Goal: Check status: Check status

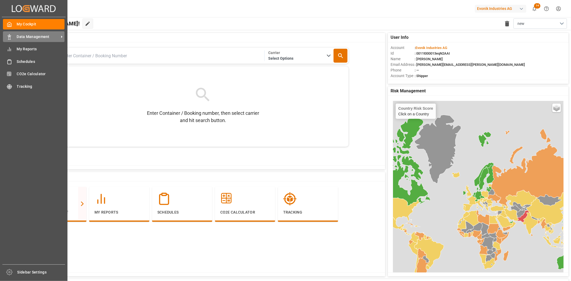
click at [19, 38] on span "Data Management" at bounding box center [38, 37] width 42 height 6
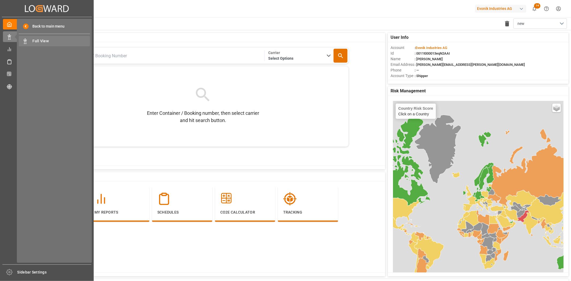
click at [46, 39] on span "Full View" at bounding box center [62, 41] width 58 height 6
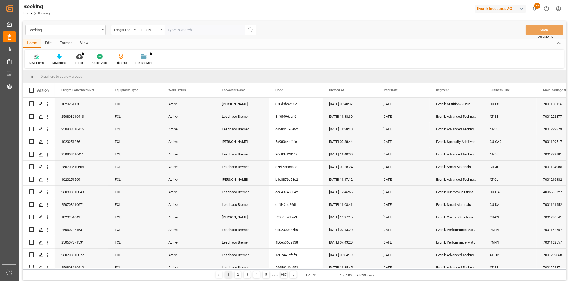
click at [128, 31] on div "Freight Forwarder's Reference No." at bounding box center [123, 29] width 18 height 6
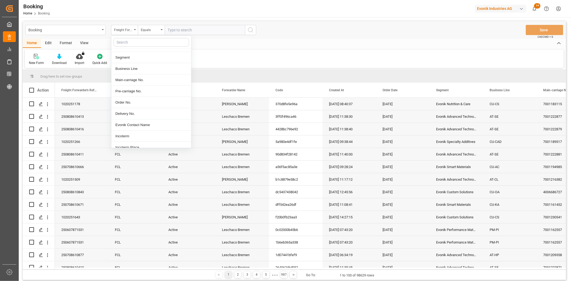
scroll to position [89, 0]
click at [140, 39] on div "Main-carriage No." at bounding box center [151, 66] width 80 height 11
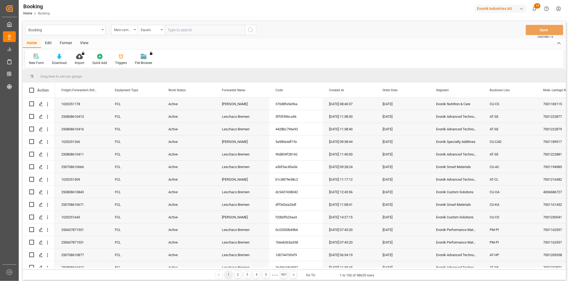
click at [196, 33] on input "text" at bounding box center [205, 30] width 80 height 10
paste input "7001148027"
type input "7001148027"
click at [239, 30] on icon "search button" at bounding box center [250, 30] width 6 height 6
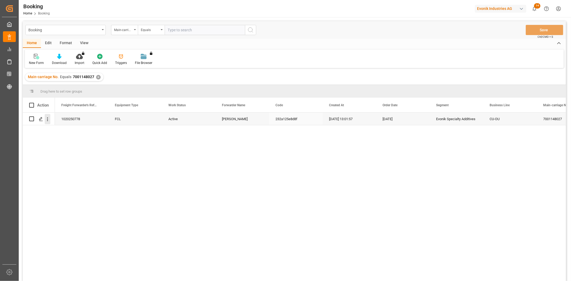
click at [49, 39] on icon "open menu" at bounding box center [48, 119] width 6 height 6
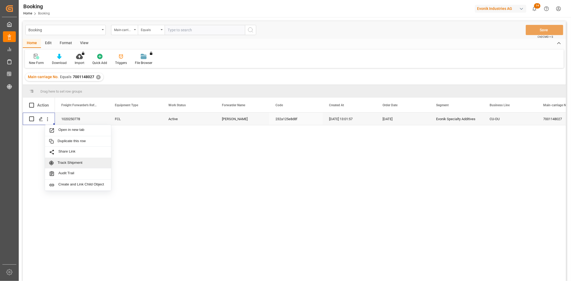
click at [82, 39] on span "Track Shipment" at bounding box center [83, 163] width 50 height 5
